Goal: Task Accomplishment & Management: Use online tool/utility

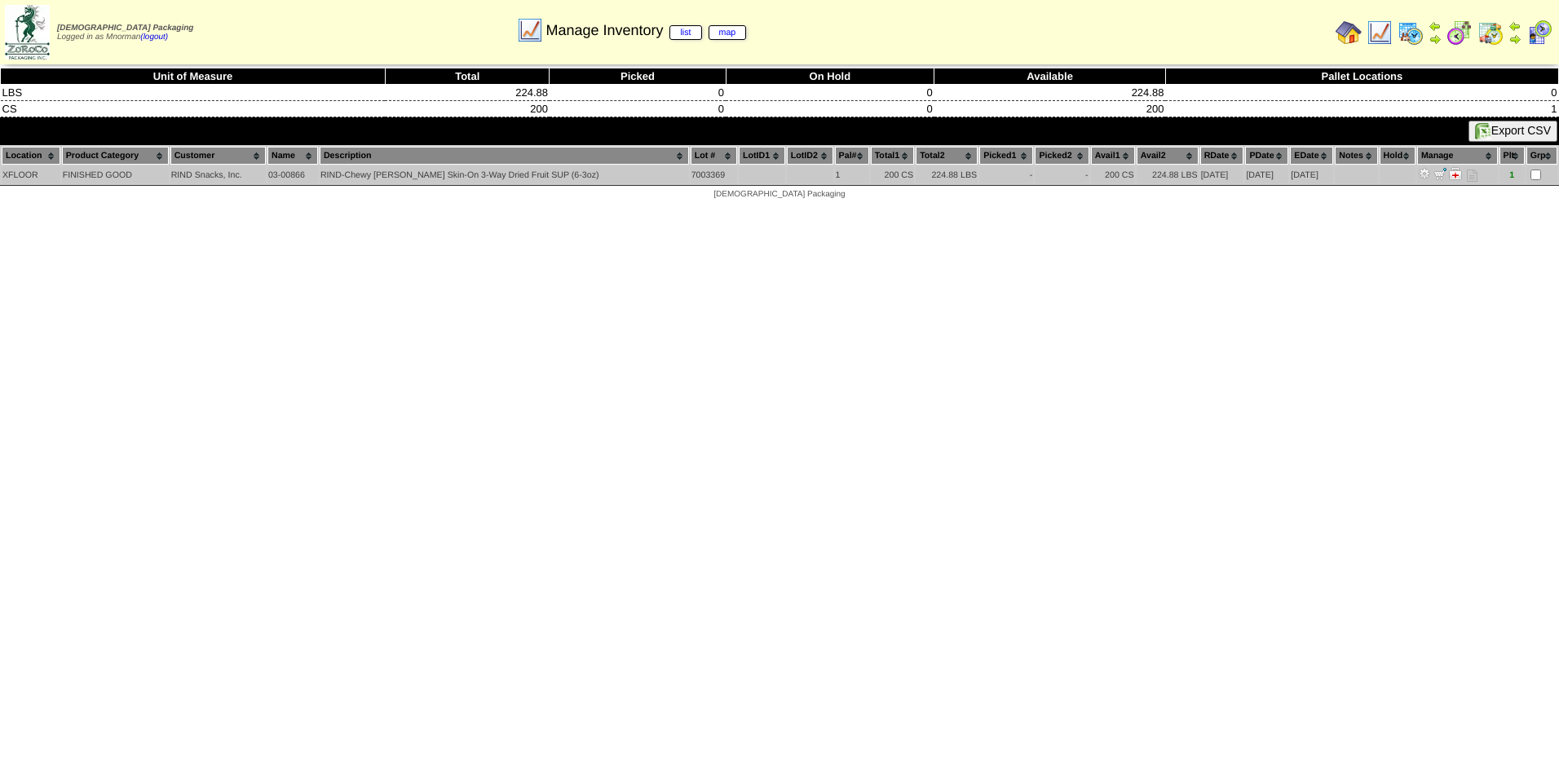
click at [1423, 175] on img at bounding box center [1424, 174] width 13 height 13
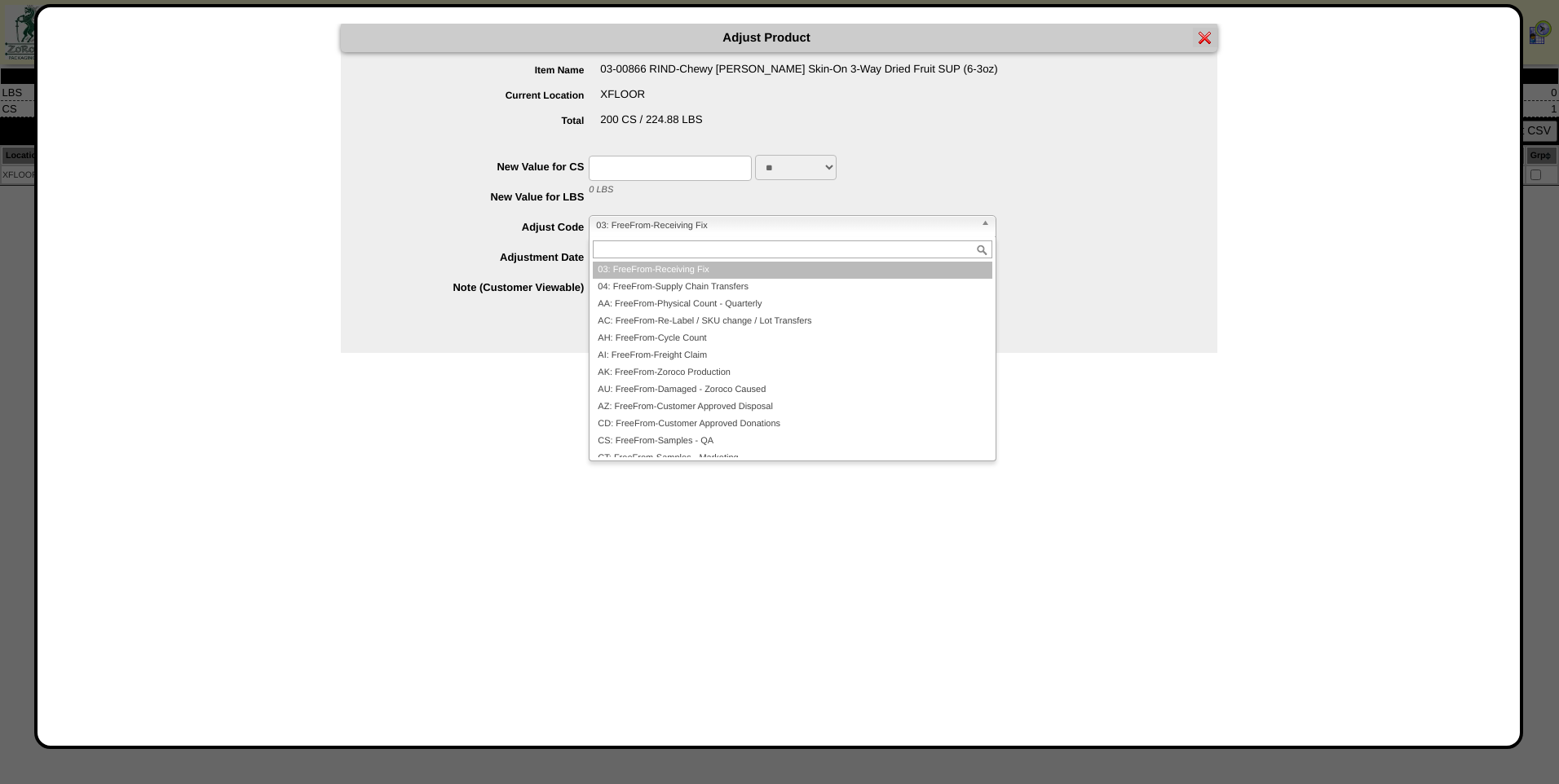
click at [973, 230] on span "03: FreeFrom-Receiving Fix" at bounding box center [785, 226] width 378 height 20
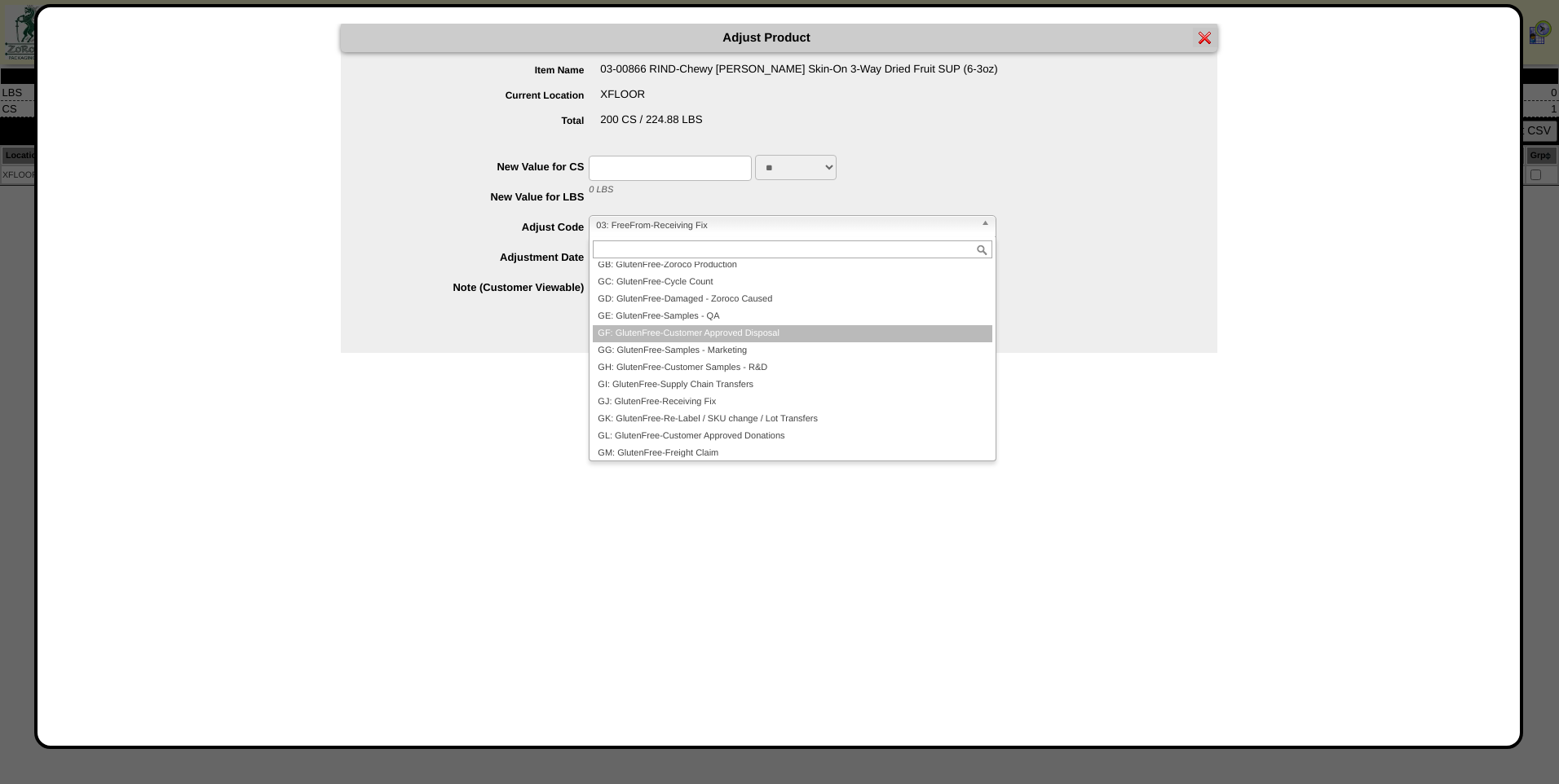
scroll to position [250, 0]
click at [1162, 126] on div "200 CS / 224.88 LBS" at bounding box center [796, 126] width 844 height 25
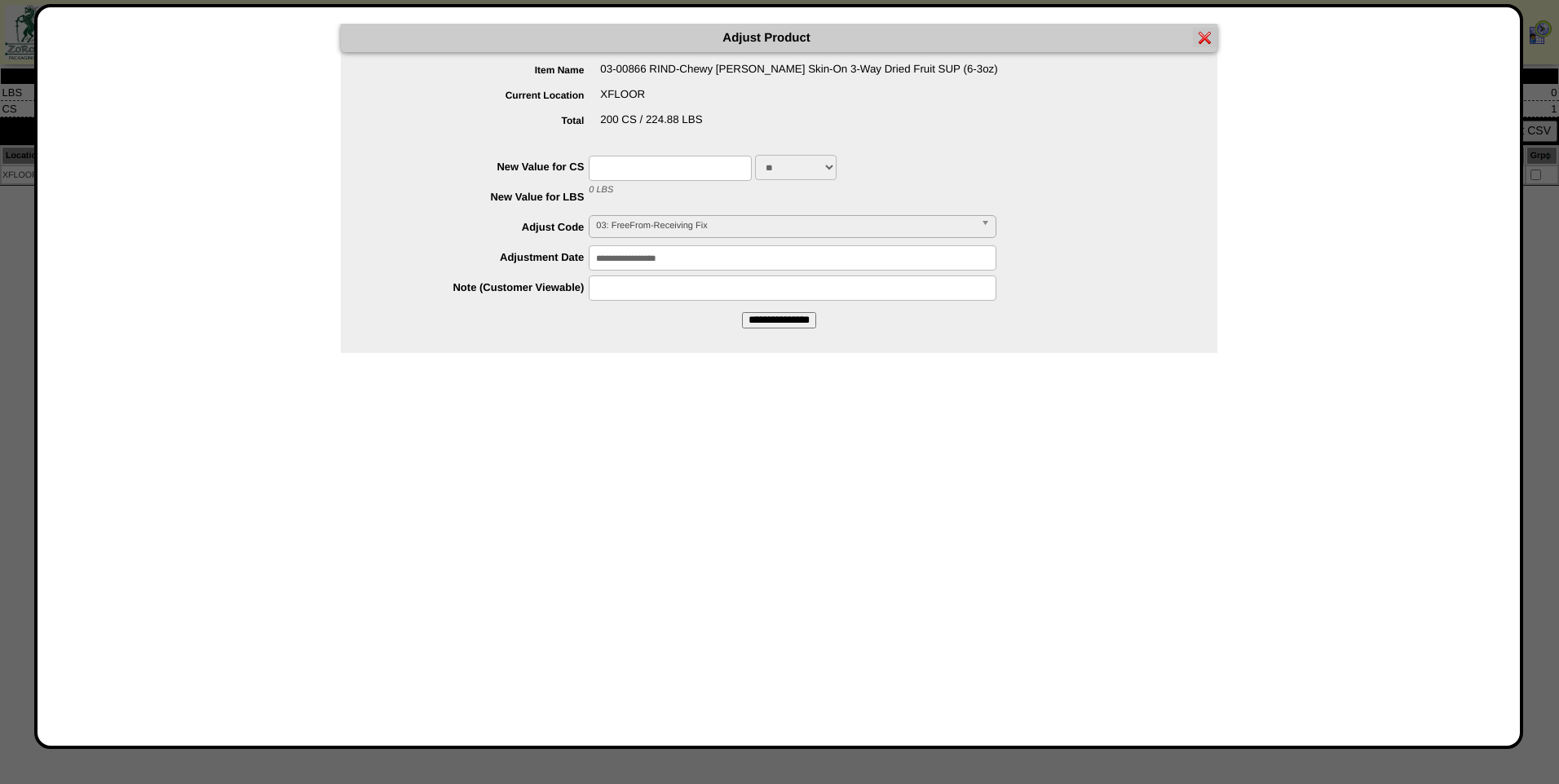
click at [1207, 41] on img at bounding box center [1205, 38] width 13 height 13
